Goal: Task Accomplishment & Management: Complete application form

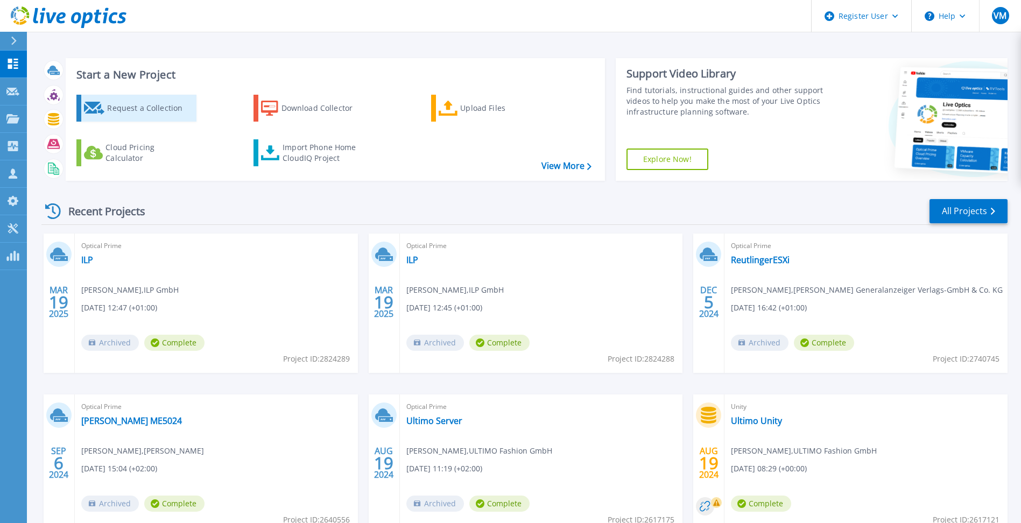
click at [137, 111] on div "Request a Collection" at bounding box center [150, 108] width 86 height 22
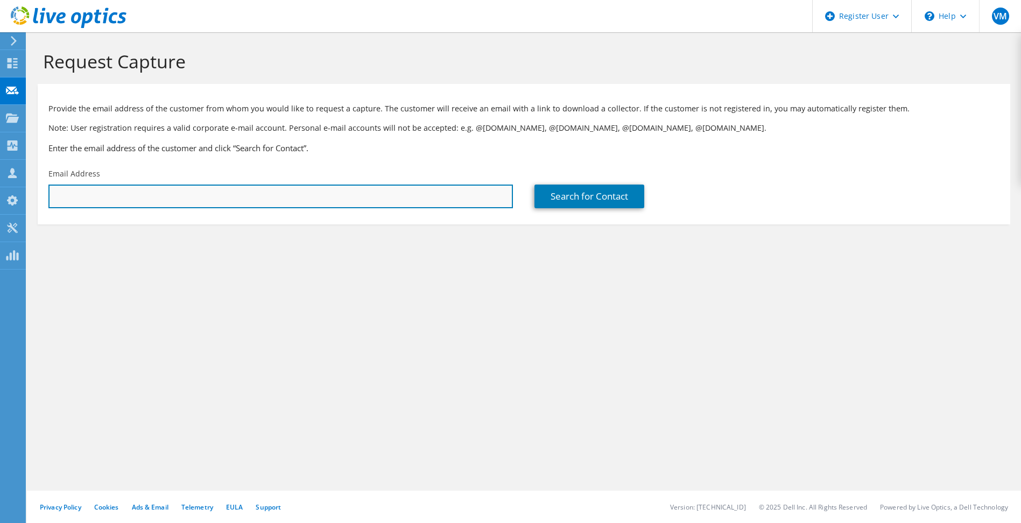
click at [146, 188] on input "text" at bounding box center [280, 197] width 464 height 24
paste input "dee@scireum.de"
type input "dee@scireum.de"
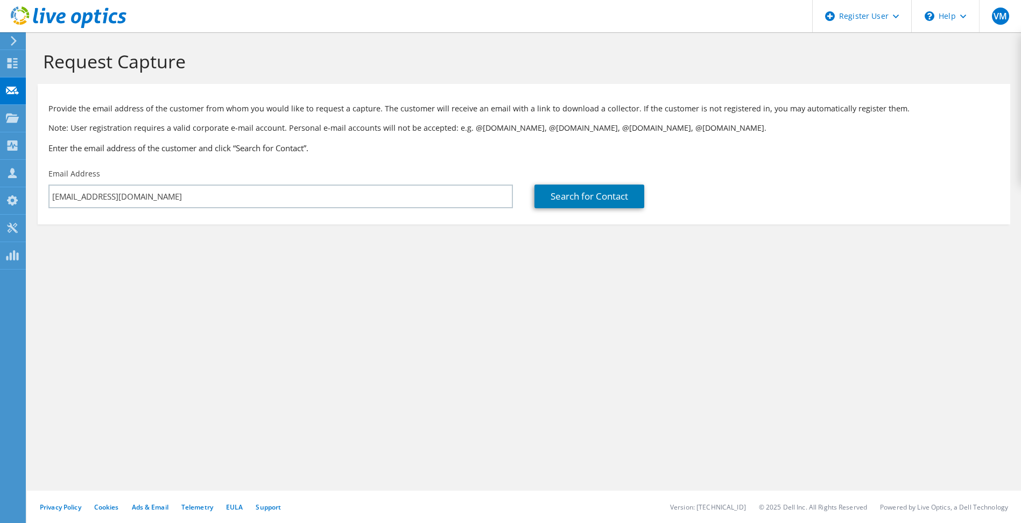
click at [351, 250] on section "Request Capture Provide the email address of the customer from whom you would l…" at bounding box center [524, 155] width 994 height 246
click at [568, 196] on link "Search for Contact" at bounding box center [589, 197] width 110 height 24
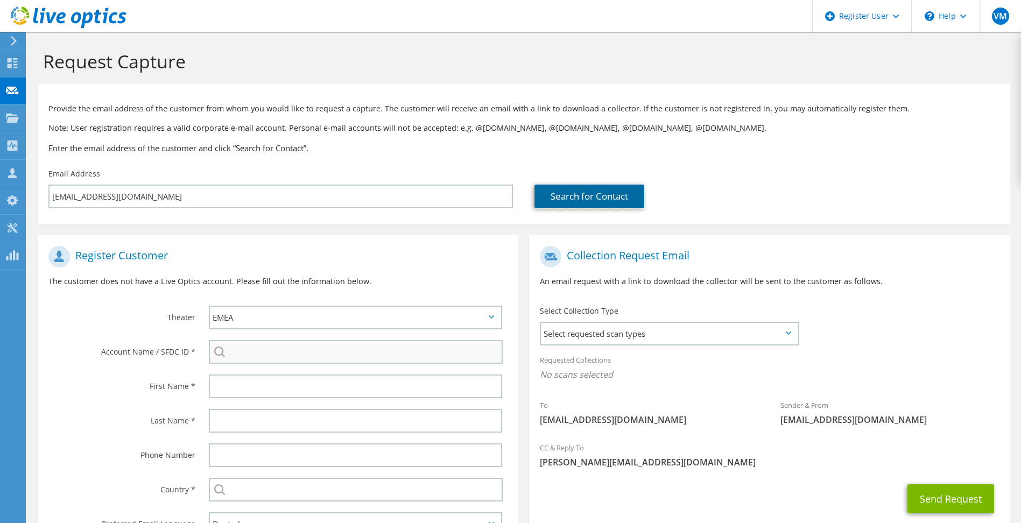
scroll to position [88, 0]
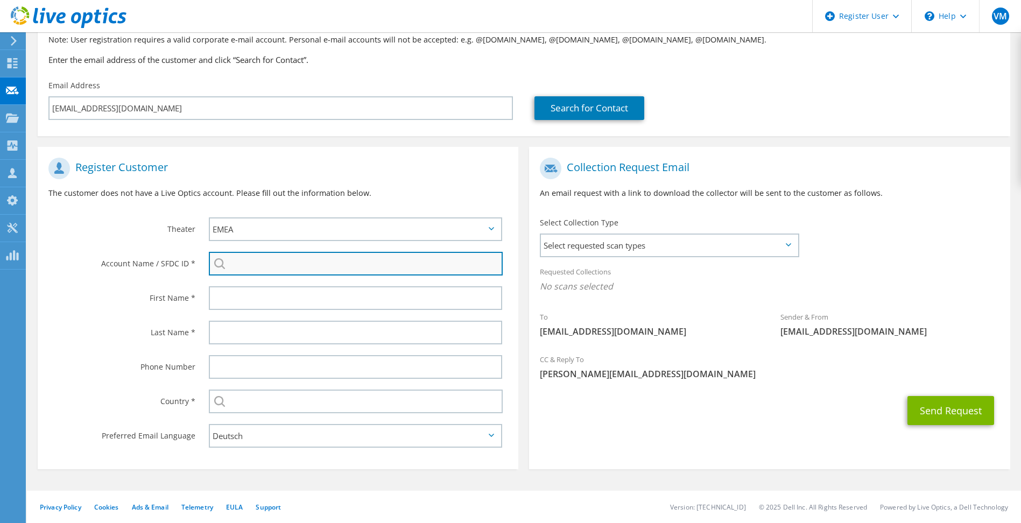
click at [257, 264] on input "search" at bounding box center [356, 264] width 294 height 24
paste input "3298065039"
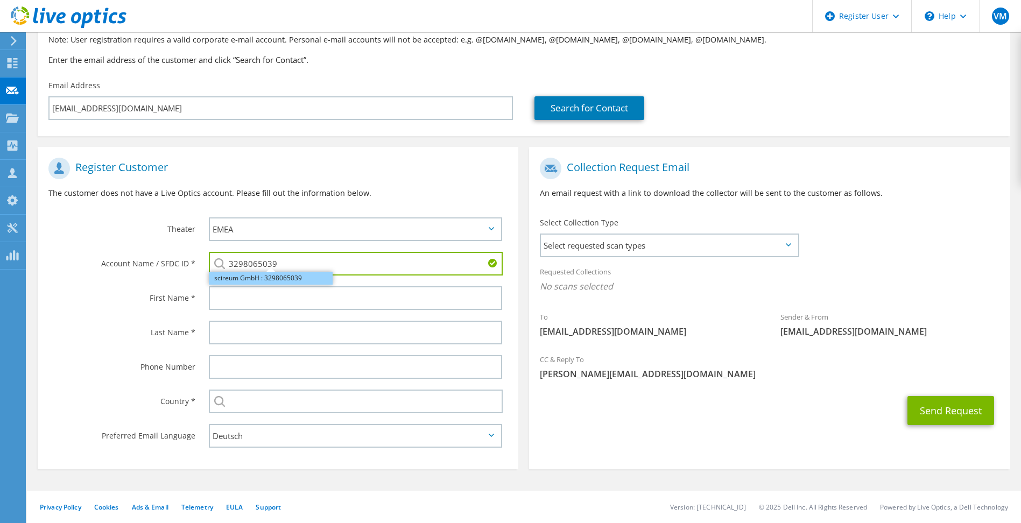
click at [232, 279] on li "scireum GmbH : 3298065039" at bounding box center [271, 278] width 124 height 13
type input "scireum GmbH : 3298065039"
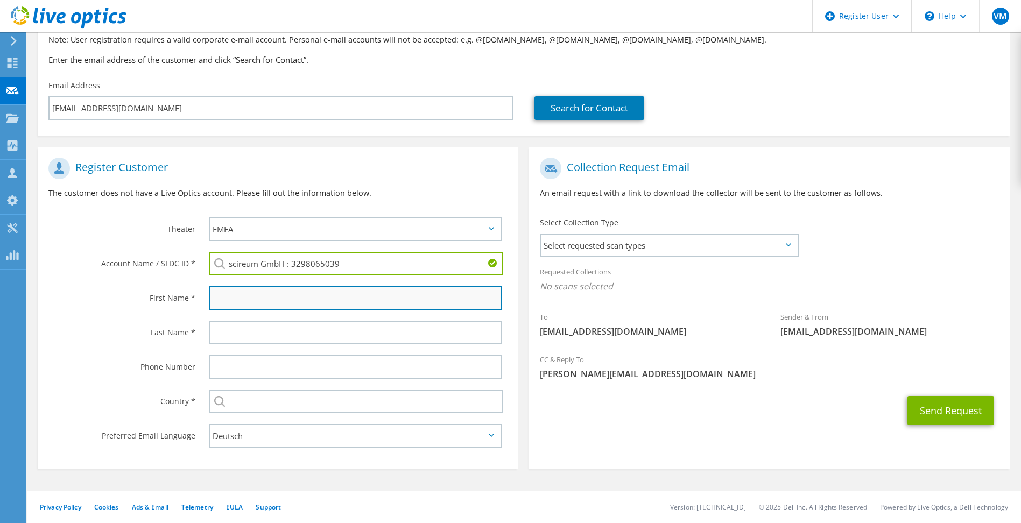
click at [227, 301] on input "text" at bounding box center [356, 298] width 294 height 24
type input "Denis"
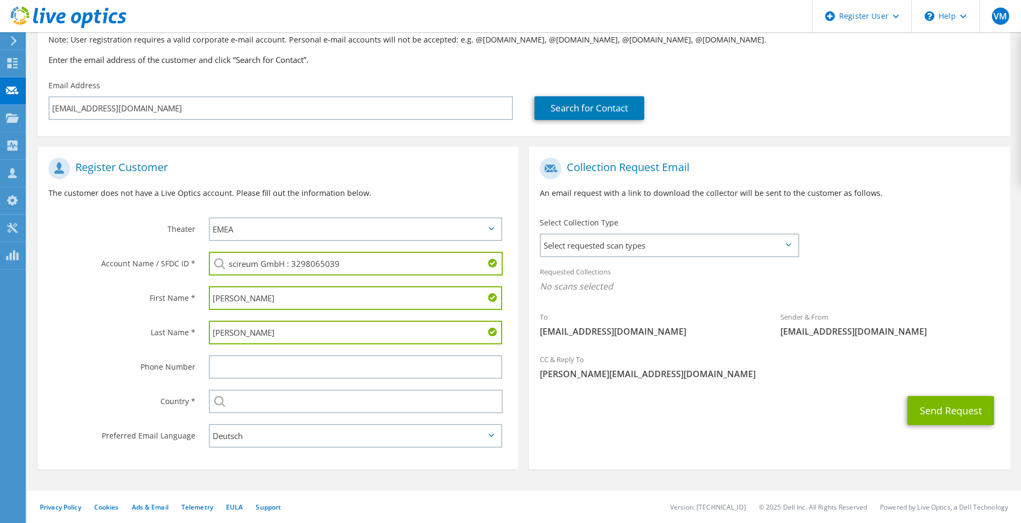
type input "Kellner"
click at [232, 371] on input "text" at bounding box center [356, 367] width 294 height 24
paste input "+49 (0)7151 90316-27"
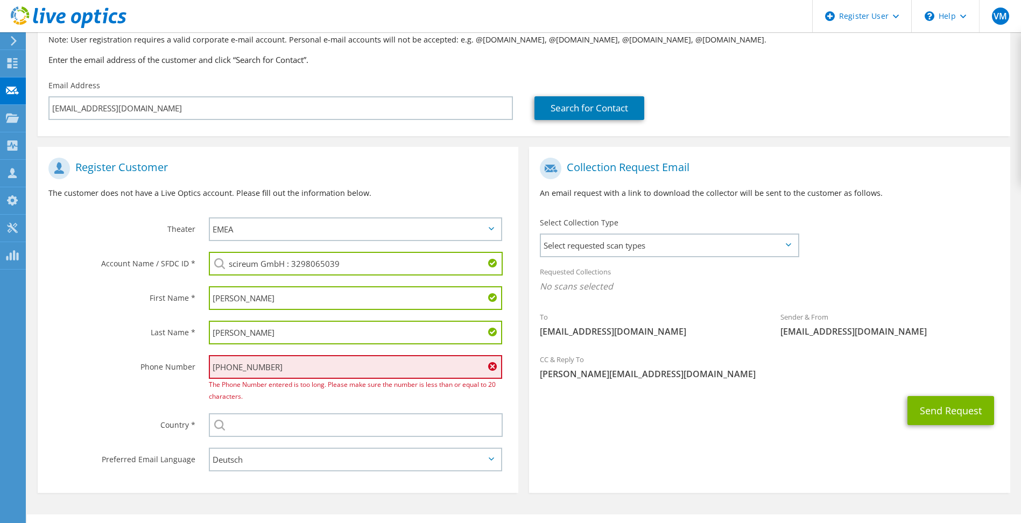
click at [236, 367] on input "+49 (0)7151 90316-27" at bounding box center [356, 367] width 294 height 24
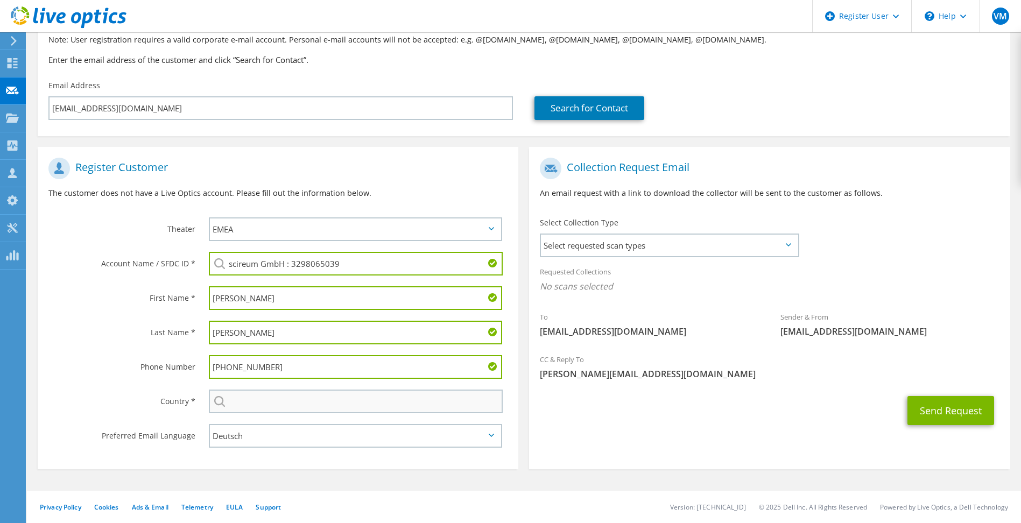
type input "+49 7151 90316-27"
click at [263, 407] on input "text" at bounding box center [356, 402] width 294 height 24
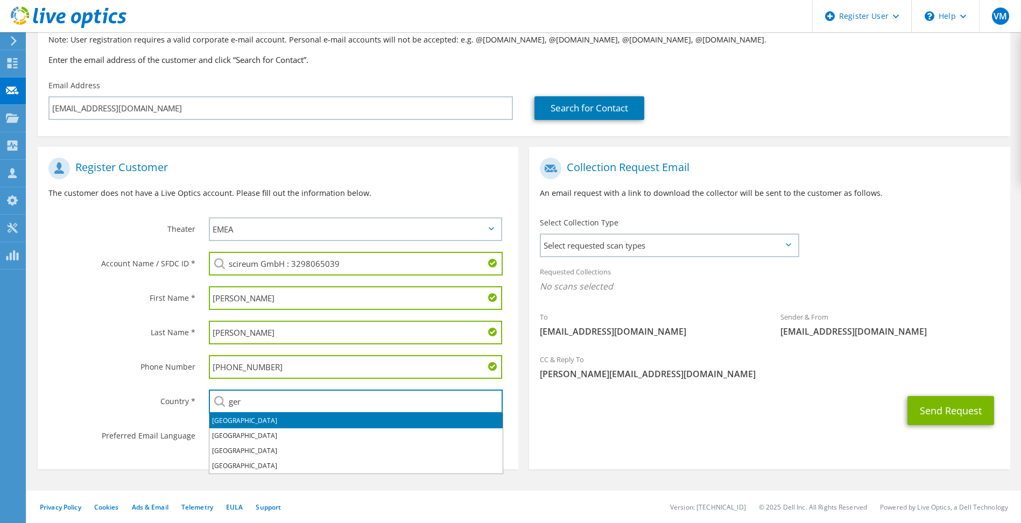
click at [223, 418] on li "Germany" at bounding box center [355, 420] width 293 height 15
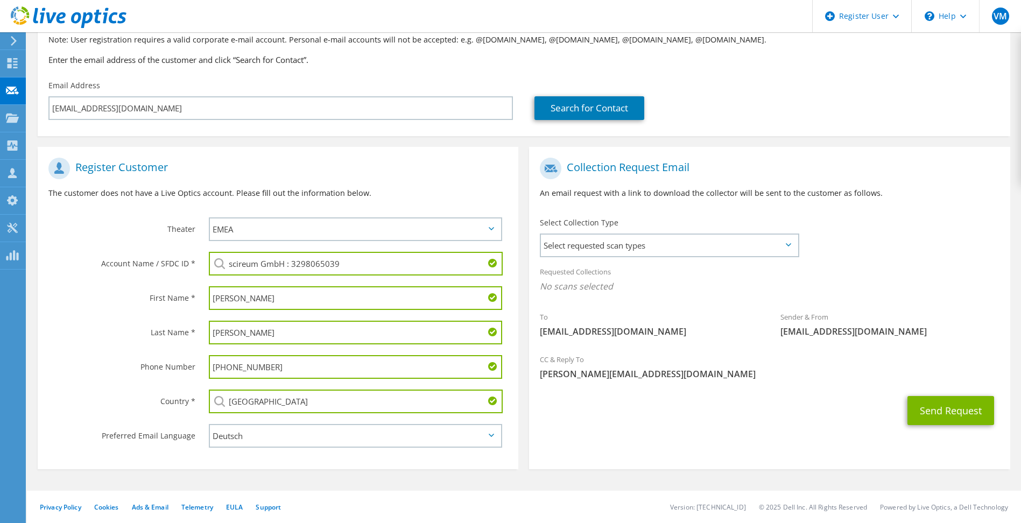
type input "Germany"
click at [553, 396] on div "Send Request" at bounding box center [769, 411] width 481 height 40
click at [732, 241] on span "Select requested scan types" at bounding box center [669, 246] width 256 height 22
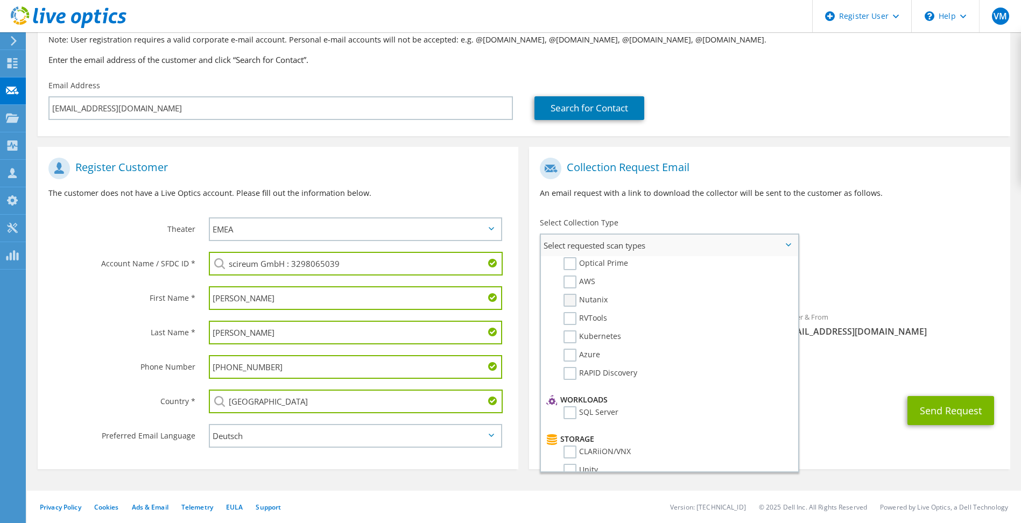
scroll to position [0, 0]
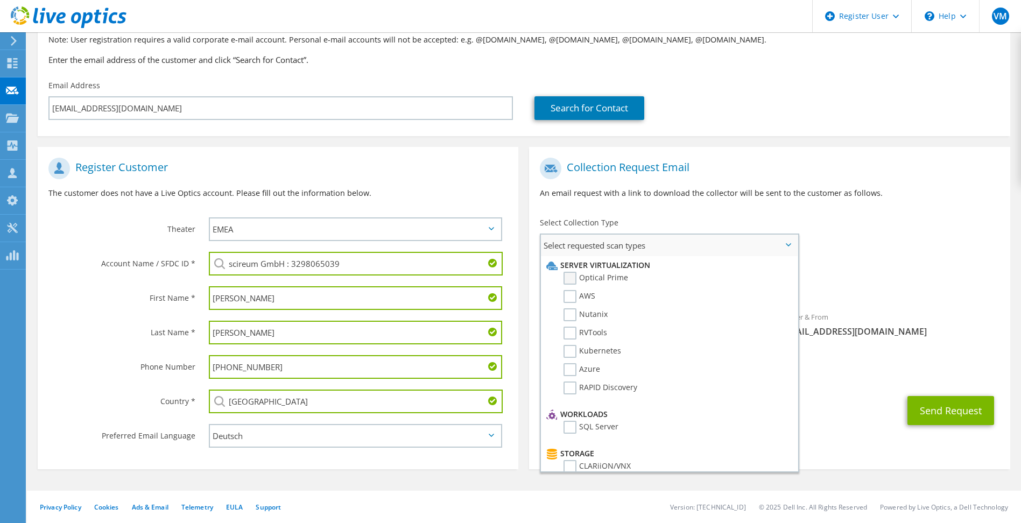
click at [574, 278] on label "Optical Prime" at bounding box center [595, 278] width 65 height 13
click at [0, 0] on input "Optical Prime" at bounding box center [0, 0] width 0 height 0
click at [849, 413] on div "Send Request" at bounding box center [769, 414] width 481 height 40
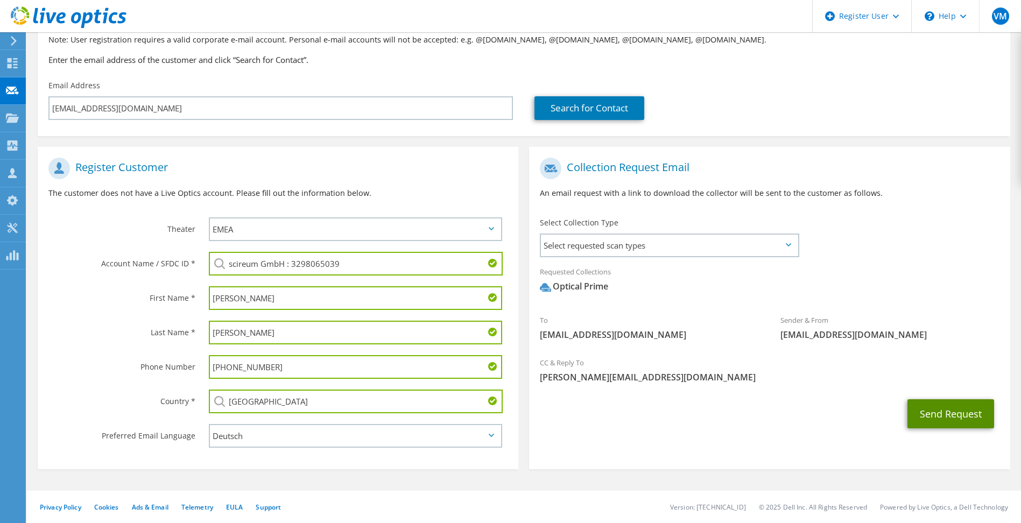
drag, startPoint x: 949, startPoint y: 421, endPoint x: 929, endPoint y: 474, distance: 55.9
click at [948, 421] on button "Send Request" at bounding box center [950, 413] width 87 height 29
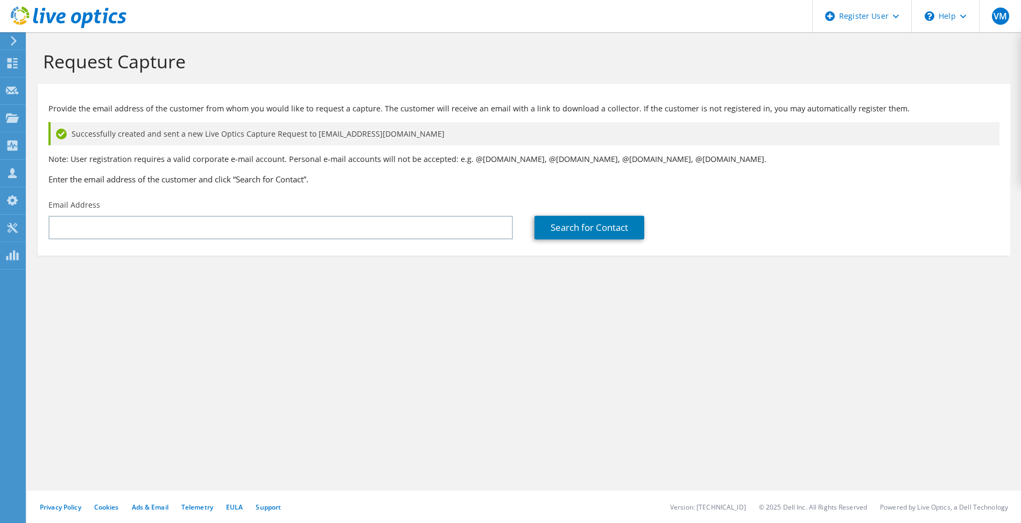
click at [818, 156] on p "Note: User registration requires a valid corporate e-mail account. Personal e-m…" at bounding box center [523, 159] width 951 height 12
